Goal: Transaction & Acquisition: Download file/media

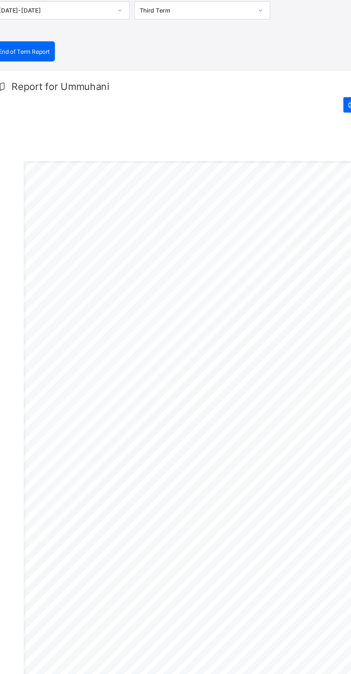
scroll to position [37, 0]
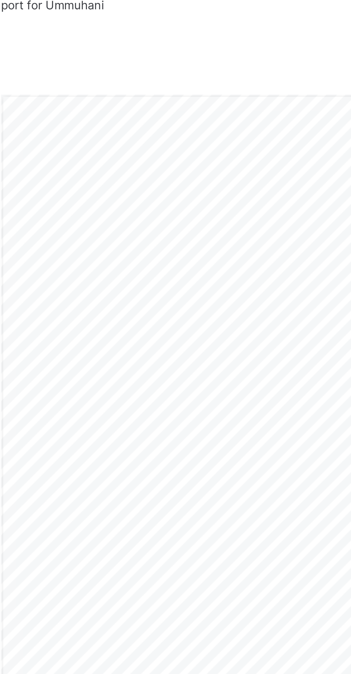
click at [257, 315] on div "[DATE] [GEOGRAPHIC_DATA] [STREET_ADDRESS], [GEOGRAPHIC_DATA]. Email: [EMAIL_ADD…" at bounding box center [182, 398] width 278 height 392
click at [250, 305] on div "[DATE] [GEOGRAPHIC_DATA] [STREET_ADDRESS], [GEOGRAPHIC_DATA]. Email: [EMAIL_ADD…" at bounding box center [182, 398] width 278 height 392
click at [254, 293] on div "[DATE] [GEOGRAPHIC_DATA] [STREET_ADDRESS], [GEOGRAPHIC_DATA]. Email: [EMAIL_ADD…" at bounding box center [182, 398] width 278 height 392
click at [37, 352] on div "[DATE] [GEOGRAPHIC_DATA] [STREET_ADDRESS], [GEOGRAPHIC_DATA]. Email: [EMAIL_ADD…" at bounding box center [181, 398] width 323 height 392
click at [37, 350] on div "[DATE] [GEOGRAPHIC_DATA] [STREET_ADDRESS], [GEOGRAPHIC_DATA]. Email: [EMAIL_ADD…" at bounding box center [181, 398] width 323 height 392
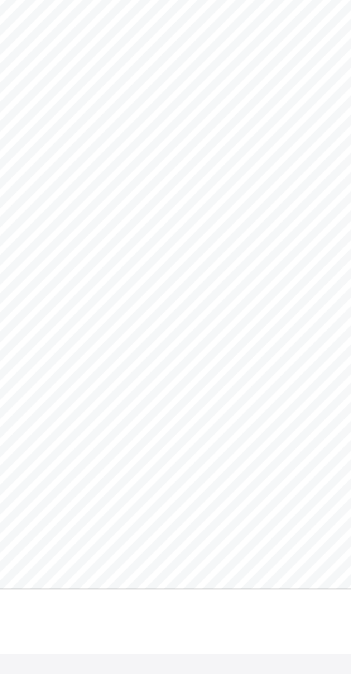
click at [70, 569] on div "[DATE] [GEOGRAPHIC_DATA] [STREET_ADDRESS], [GEOGRAPHIC_DATA]. Email: [EMAIL_ADD…" at bounding box center [182, 398] width 278 height 392
click at [284, 428] on div "[DATE] [GEOGRAPHIC_DATA] [STREET_ADDRESS], [GEOGRAPHIC_DATA]. Email: [EMAIL_ADD…" at bounding box center [182, 398] width 278 height 392
click at [127, 463] on div "[DATE] [GEOGRAPHIC_DATA] [STREET_ADDRESS], [GEOGRAPHIC_DATA]. Email: [EMAIL_ADD…" at bounding box center [182, 379] width 278 height 392
click at [342, 402] on div "[DATE] [GEOGRAPHIC_DATA] [STREET_ADDRESS], [GEOGRAPHIC_DATA]. Email: [EMAIL_ADD…" at bounding box center [181, 379] width 323 height 392
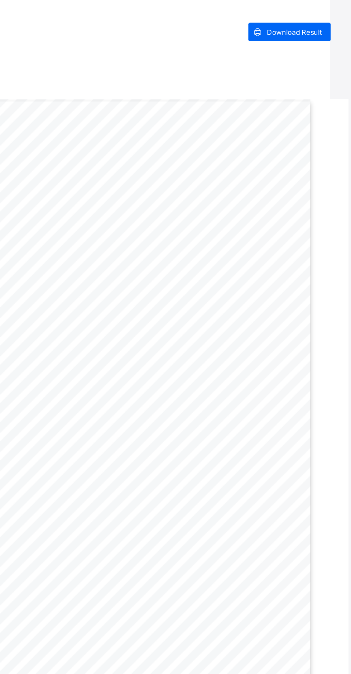
click at [343, 393] on div "Session [DATE]-[DATE] Term Third Term End of Term Report End of Term Report Rep…" at bounding box center [175, 316] width 337 height 618
click at [343, 394] on div "Session [DATE]-[DATE] Term Third Term End of Term Report End of Term Report Rep…" at bounding box center [175, 316] width 337 height 618
click at [343, 392] on div "Session [DATE]-[DATE] Term Third Term End of Term Report End of Term Report Rep…" at bounding box center [175, 316] width 337 height 618
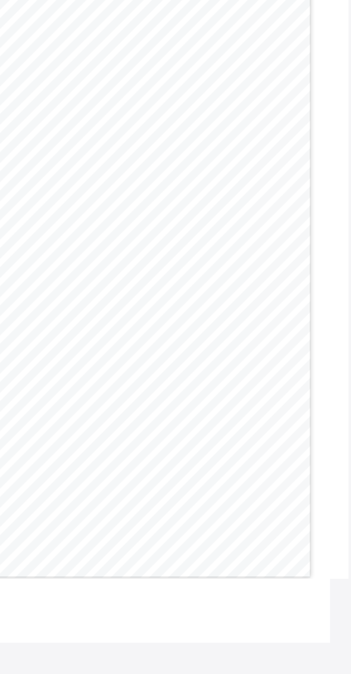
scroll to position [55, 0]
click at [131, 359] on div "[DATE] [GEOGRAPHIC_DATA] [STREET_ADDRESS], [GEOGRAPHIC_DATA]. Email: [EMAIL_ADD…" at bounding box center [182, 380] width 278 height 392
click at [128, 357] on div "[DATE] [GEOGRAPHIC_DATA] [STREET_ADDRESS], [GEOGRAPHIC_DATA]. Email: [EMAIL_ADD…" at bounding box center [182, 380] width 278 height 392
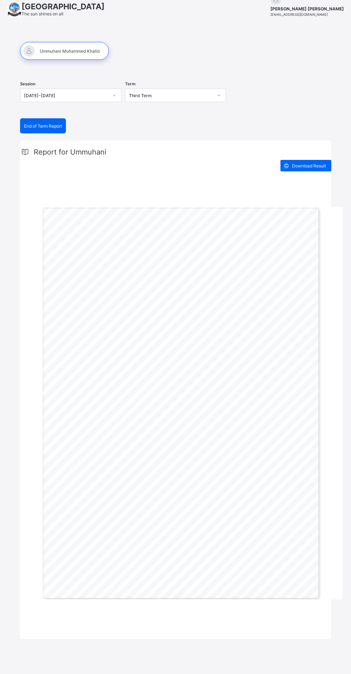
click at [8, 403] on div "Session [DATE]-[DATE] Term Third Term End of Term Report End of Term Report Rep…" at bounding box center [175, 340] width 337 height 618
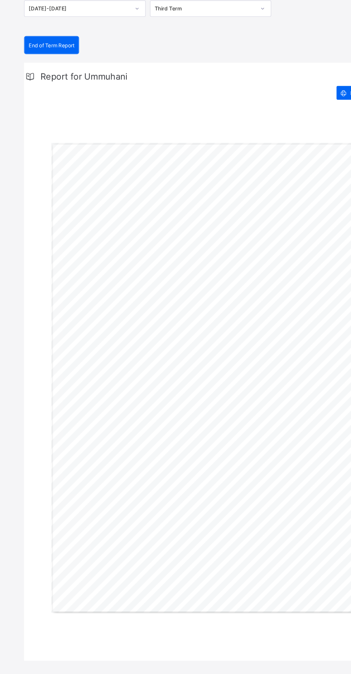
click at [3, 454] on div "Session [DATE]-[DATE] Term Third Term End of Term Report End of Term Report Rep…" at bounding box center [175, 361] width 351 height 674
click at [1, 199] on div "Session [DATE]-[DATE] Term Third Term End of Term Report End of Term Report Rep…" at bounding box center [175, 361] width 351 height 674
click at [291, 313] on span "G" at bounding box center [292, 311] width 4 height 5
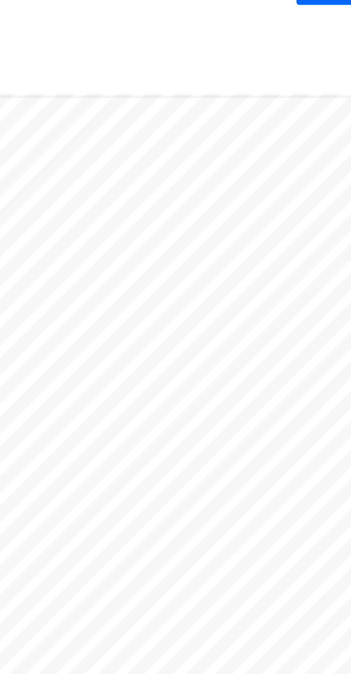
click at [303, 185] on div "Report for Ummuhani Download Result [DATE] [GEOGRAPHIC_DATA] No.2 Hinna Close, …" at bounding box center [175, 390] width 311 height 498
click at [302, 186] on div "Report for Ummuhani Download Result [DATE] [GEOGRAPHIC_DATA] No.2 Hinna Close, …" at bounding box center [175, 390] width 311 height 498
click at [302, 343] on div "[DATE] [GEOGRAPHIC_DATA] [STREET_ADDRESS], [GEOGRAPHIC_DATA]. Email: [EMAIL_ADD…" at bounding box center [182, 403] width 278 height 392
click at [162, 372] on div "[DATE] [GEOGRAPHIC_DATA] [STREET_ADDRESS], [GEOGRAPHIC_DATA]. Email: [EMAIL_ADD…" at bounding box center [182, 403] width 278 height 392
click at [299, 382] on div "[DATE] [GEOGRAPHIC_DATA] [STREET_ADDRESS], [GEOGRAPHIC_DATA]. Email: [EMAIL_ADD…" at bounding box center [182, 403] width 278 height 392
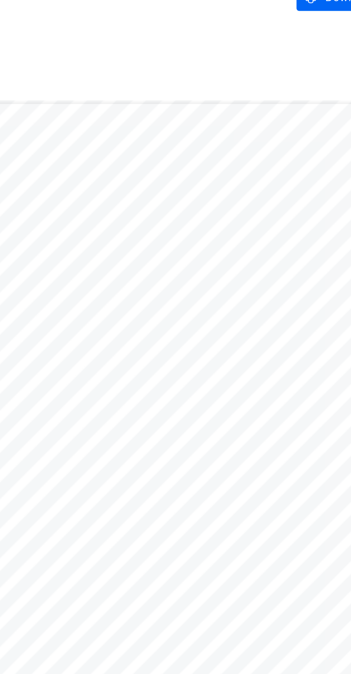
click at [300, 383] on div "[DATE] [GEOGRAPHIC_DATA] [STREET_ADDRESS], [GEOGRAPHIC_DATA]. Email: [EMAIL_ADD…" at bounding box center [182, 403] width 278 height 392
click at [300, 386] on div "[DATE] [GEOGRAPHIC_DATA] [STREET_ADDRESS], [GEOGRAPHIC_DATA]. Email: [EMAIL_ADD…" at bounding box center [182, 403] width 278 height 392
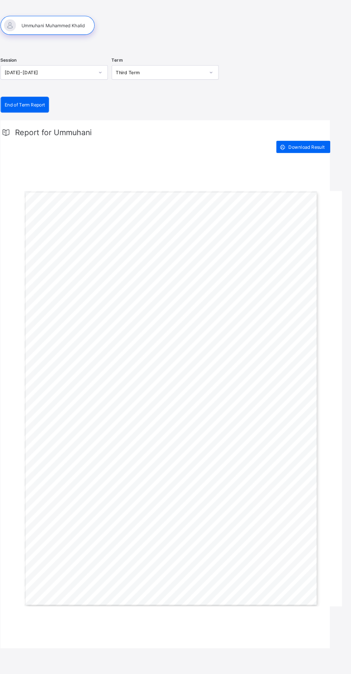
click at [303, 165] on span "Download Result" at bounding box center [309, 165] width 34 height 5
